Goal: Find specific page/section: Find specific page/section

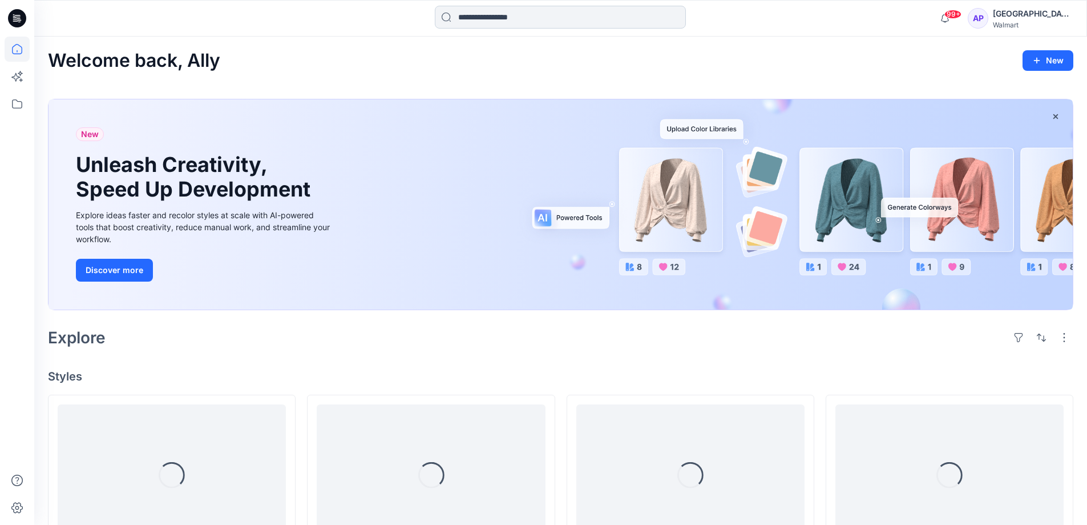
drag, startPoint x: 492, startPoint y: 24, endPoint x: 650, endPoint y: 14, distance: 157.8
click at [507, 22] on input at bounding box center [560, 17] width 251 height 23
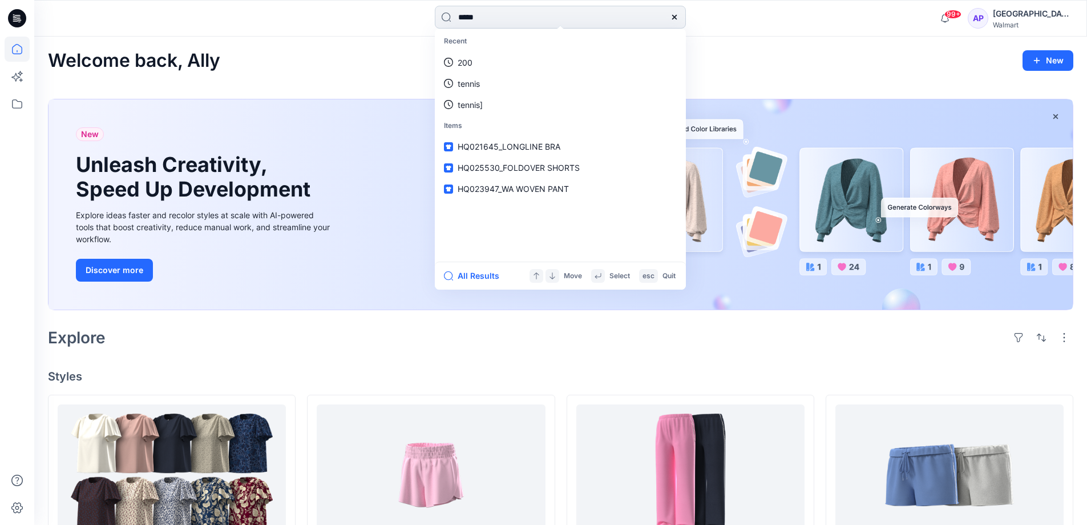
type input "******"
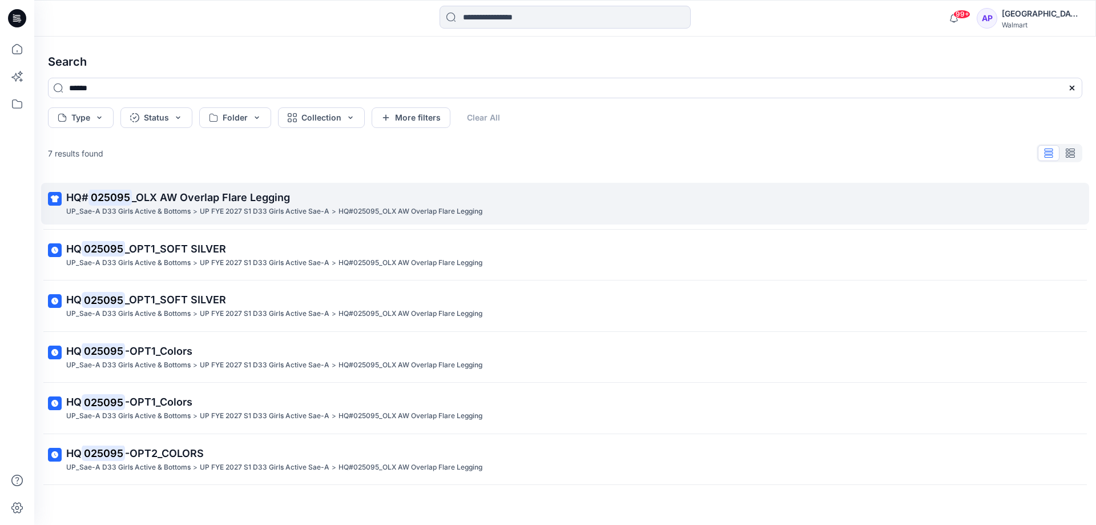
click at [244, 213] on p "UP FYE 2027 S1 D33 Girls Active Sae-A" at bounding box center [265, 211] width 130 height 12
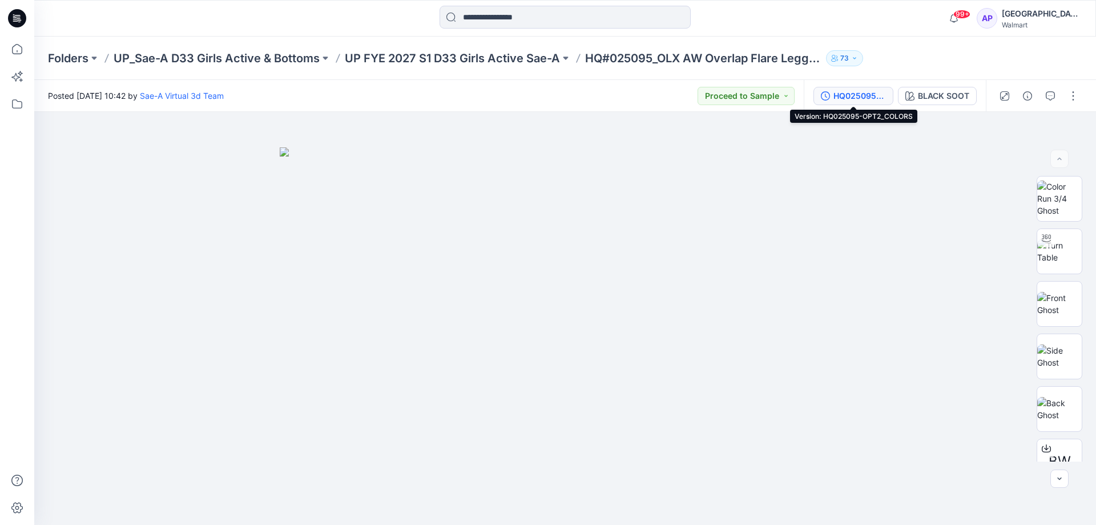
click at [853, 98] on div "HQ025095-OPT2_COLORS" at bounding box center [859, 96] width 53 height 13
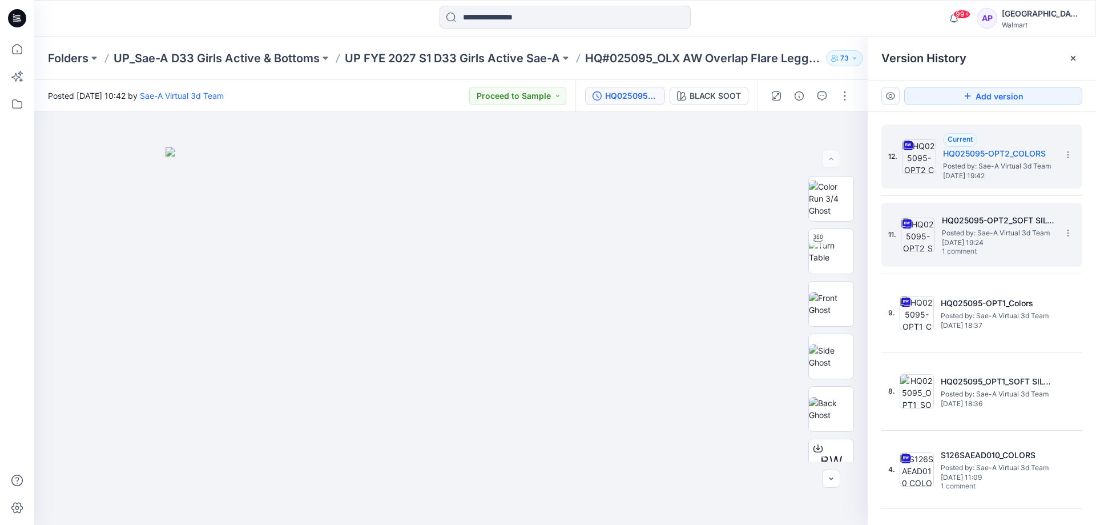
click at [1017, 217] on h5 "HQ025095-OPT2_SOFT SILVER" at bounding box center [999, 220] width 114 height 14
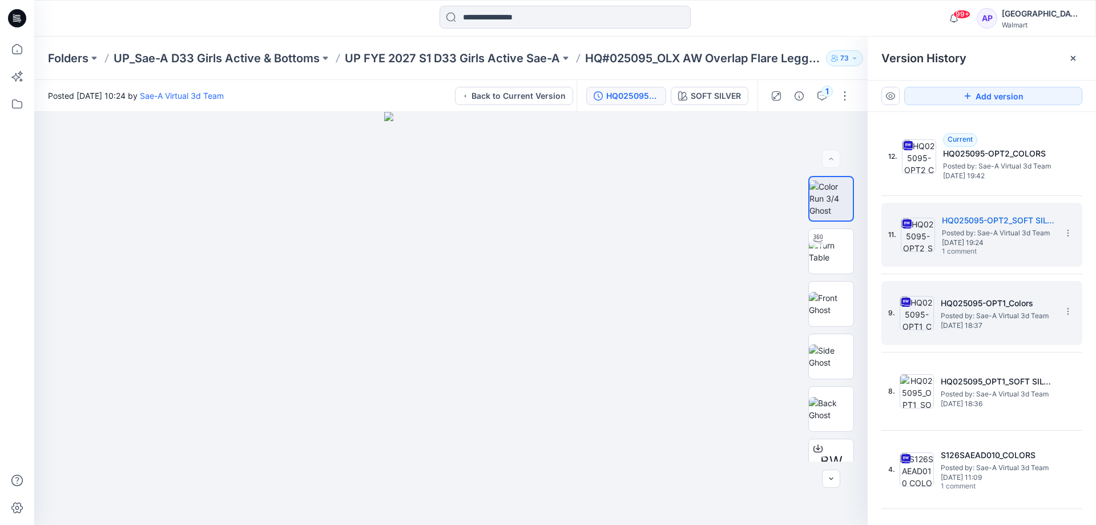
click at [983, 332] on div "9. HQ025095-OPT1_Colors Posted by: Sae-A Virtual 3d Team [DATE] 18:37" at bounding box center [973, 312] width 171 height 55
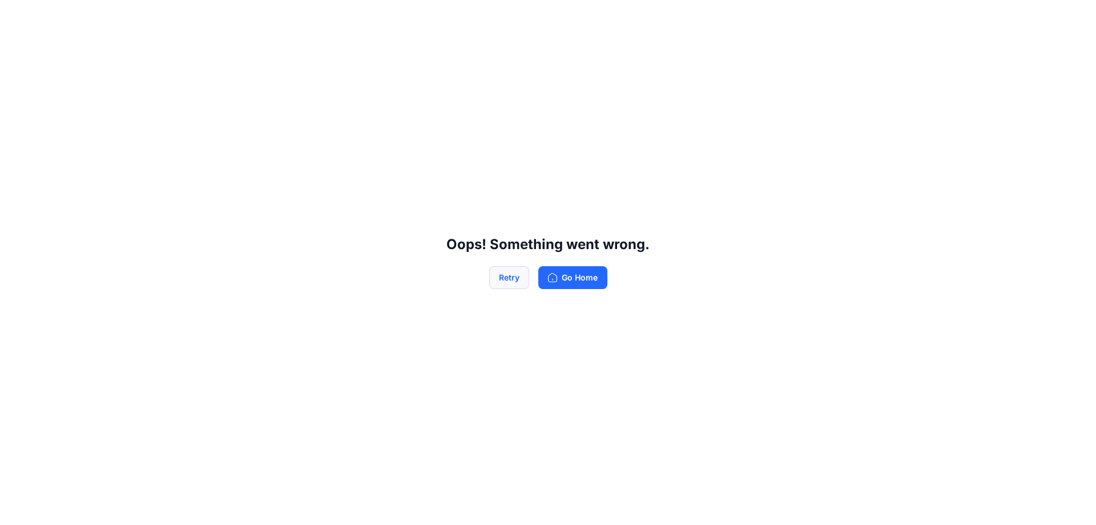
click at [509, 281] on button "Retry" at bounding box center [509, 277] width 40 height 23
click at [503, 278] on button "Retry" at bounding box center [509, 277] width 40 height 23
